Goal: Information Seeking & Learning: Learn about a topic

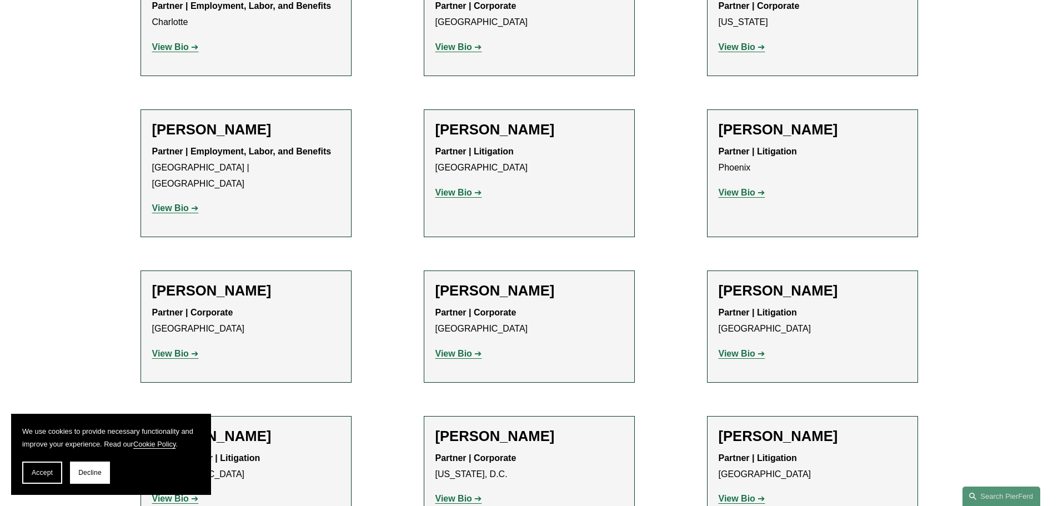
scroll to position [13312, 0]
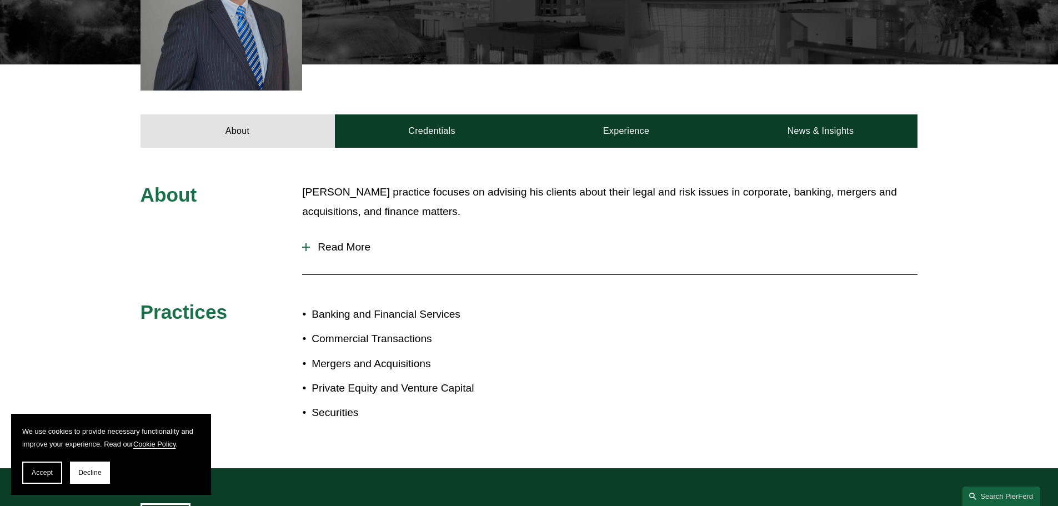
scroll to position [384, 0]
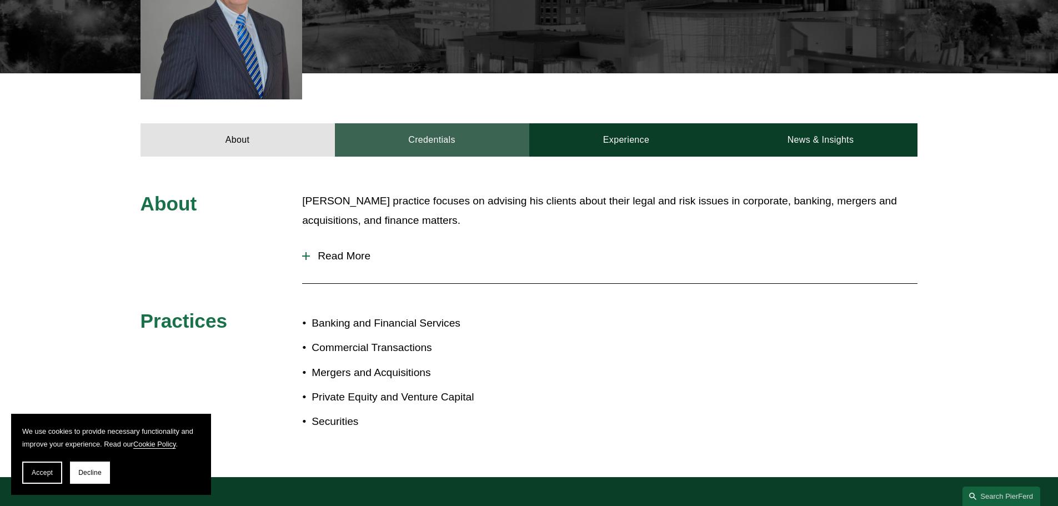
click at [436, 123] on link "Credentials" at bounding box center [432, 139] width 194 height 33
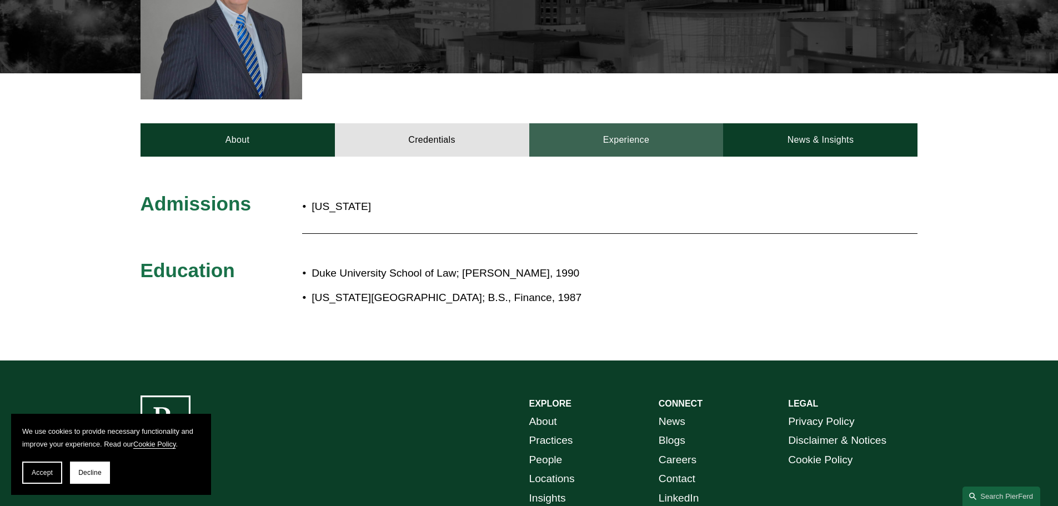
click at [626, 142] on link "Experience" at bounding box center [626, 139] width 194 height 33
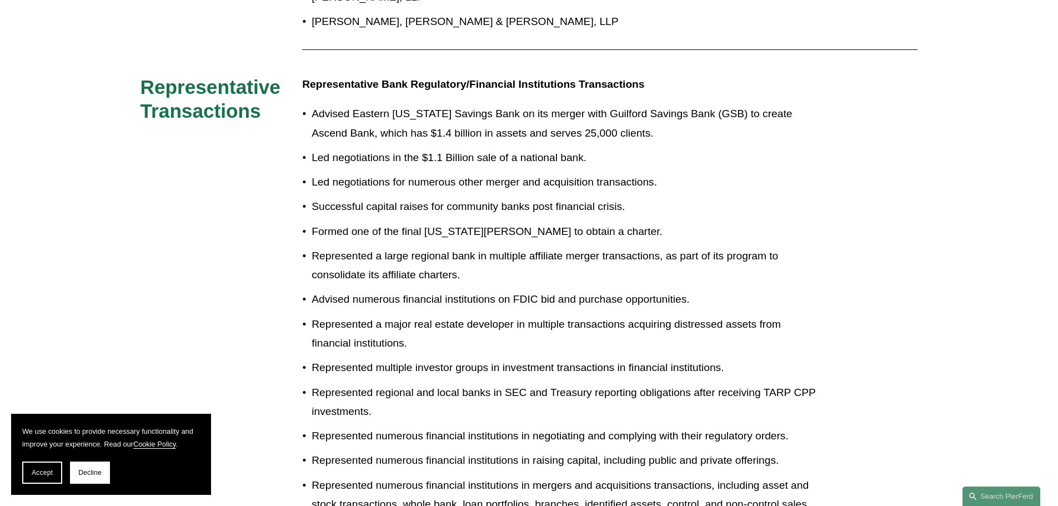
scroll to position [613, 0]
